Goal: Task Accomplishment & Management: Manage account settings

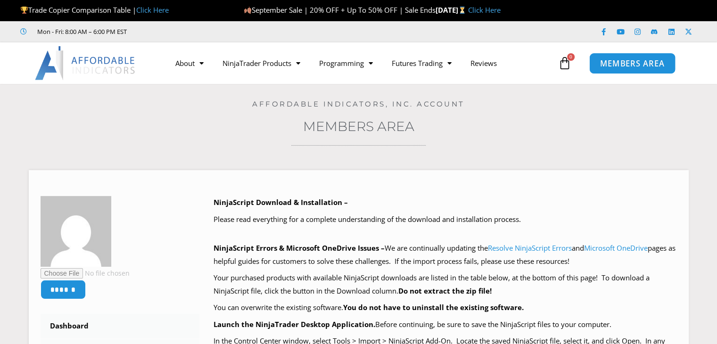
click at [631, 55] on link "MEMBERS AREA" at bounding box center [632, 62] width 86 height 21
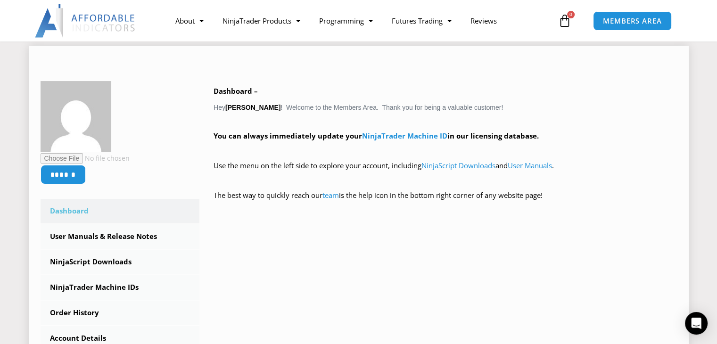
scroll to position [141, 0]
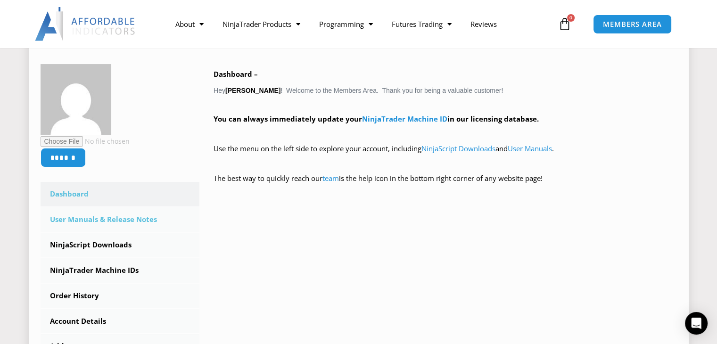
click at [127, 220] on link "User Manuals & Release Notes" at bounding box center [120, 219] width 159 height 24
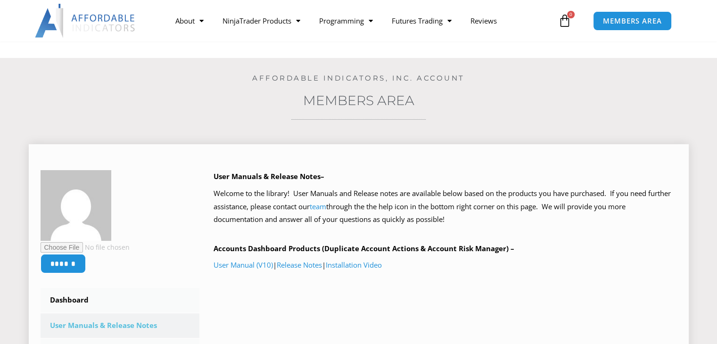
scroll to position [94, 0]
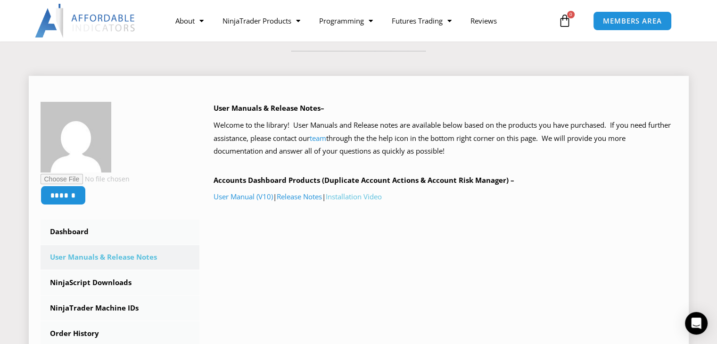
click at [358, 196] on link "Installation Video" at bounding box center [354, 196] width 56 height 9
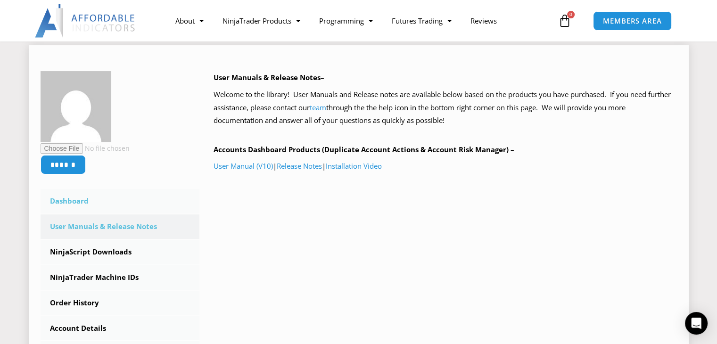
scroll to position [141, 0]
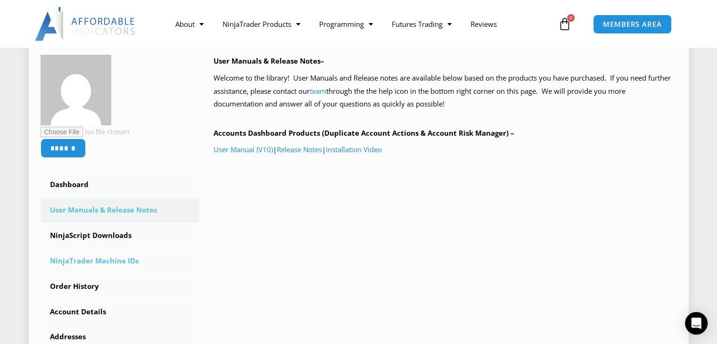
click at [77, 257] on link "NinjaTrader Machine IDs" at bounding box center [120, 261] width 159 height 24
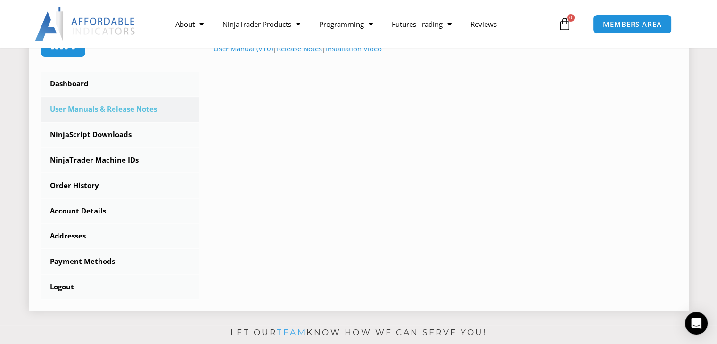
scroll to position [283, 0]
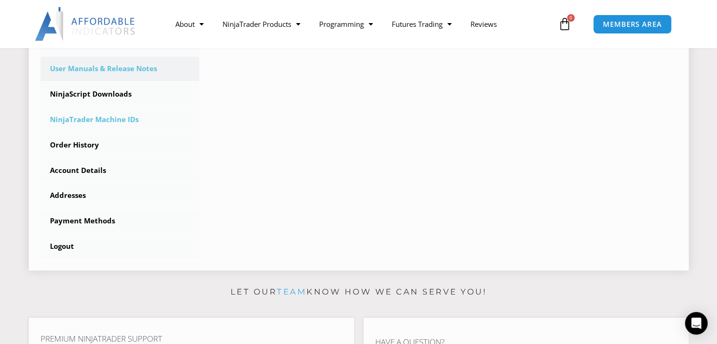
click at [83, 120] on link "NinjaTrader Machine IDs" at bounding box center [120, 119] width 159 height 24
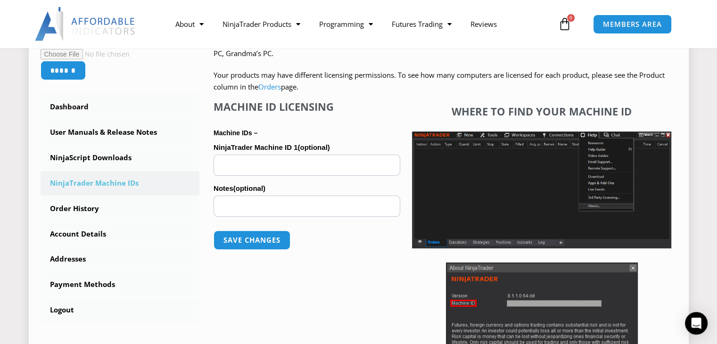
scroll to position [236, 0]
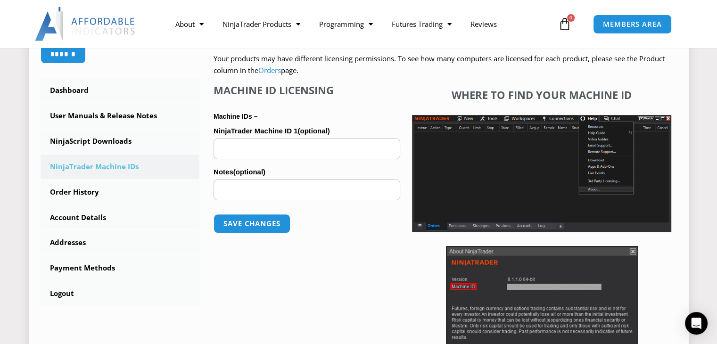
paste input "**********"
type input "**********"
click at [254, 225] on button "Save changes" at bounding box center [252, 223] width 81 height 20
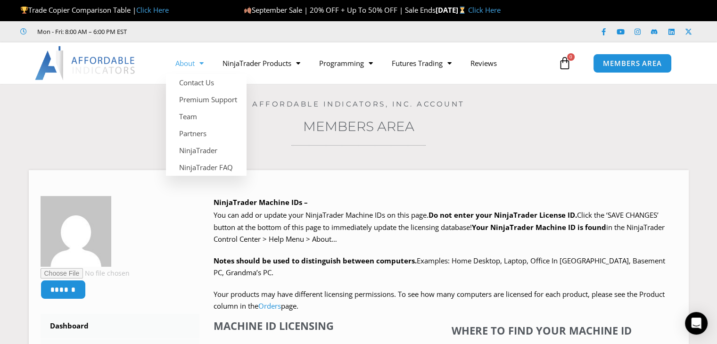
click at [188, 61] on link "About" at bounding box center [189, 63] width 47 height 22
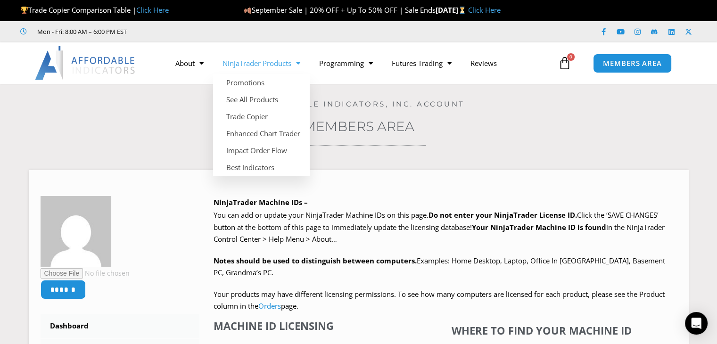
click at [264, 67] on link "NinjaTrader Products" at bounding box center [261, 63] width 97 height 22
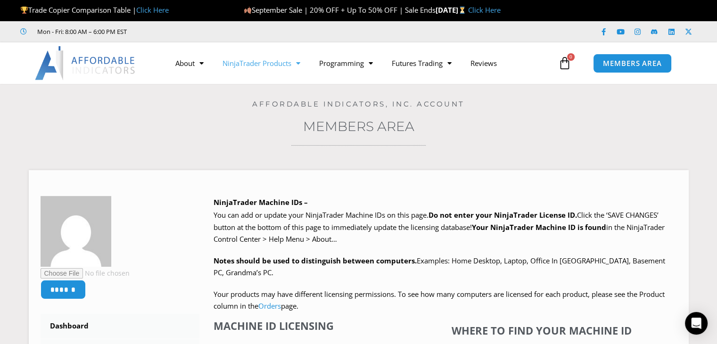
click at [267, 63] on link "NinjaTrader Products" at bounding box center [261, 63] width 97 height 22
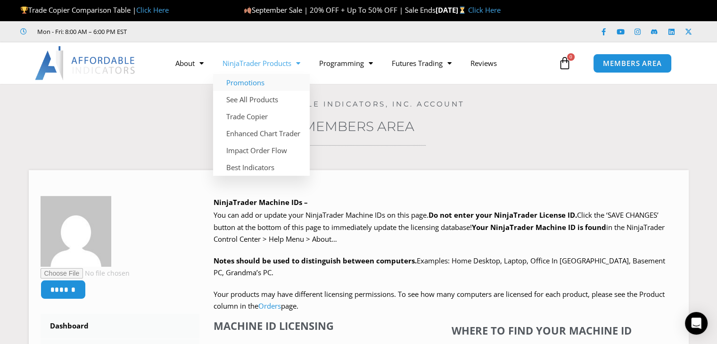
click at [256, 80] on link "Promotions" at bounding box center [261, 82] width 97 height 17
